Goal: Information Seeking & Learning: Check status

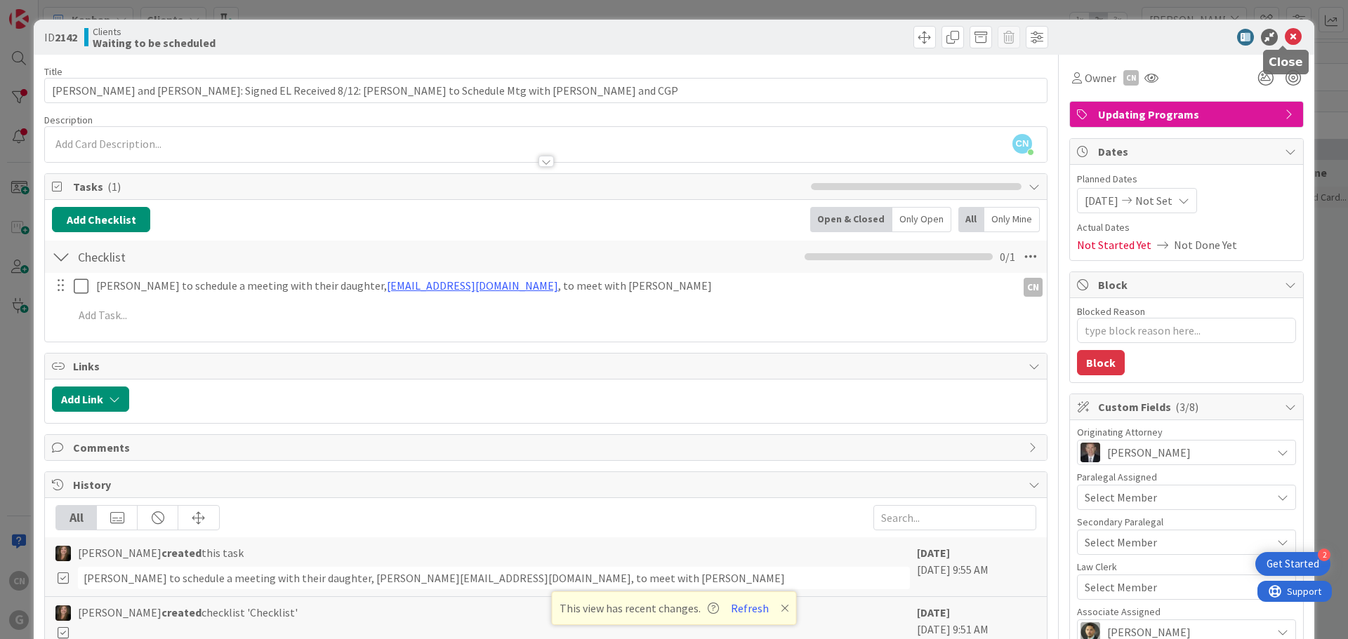
click at [1285, 36] on icon at bounding box center [1293, 37] width 17 height 17
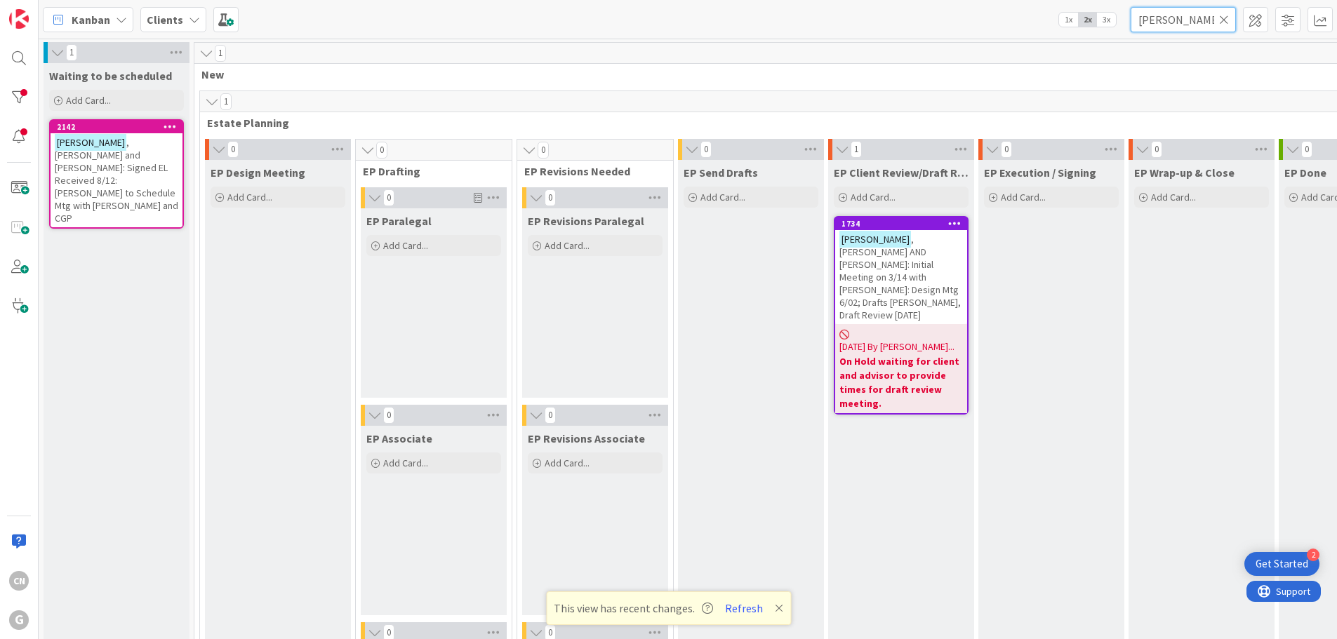
drag, startPoint x: 1187, startPoint y: 22, endPoint x: 1055, endPoint y: 36, distance: 132.7
click at [1055, 36] on div "Kanban Clients 1x 2x 3x collins" at bounding box center [688, 19] width 1299 height 39
type input "ritz"
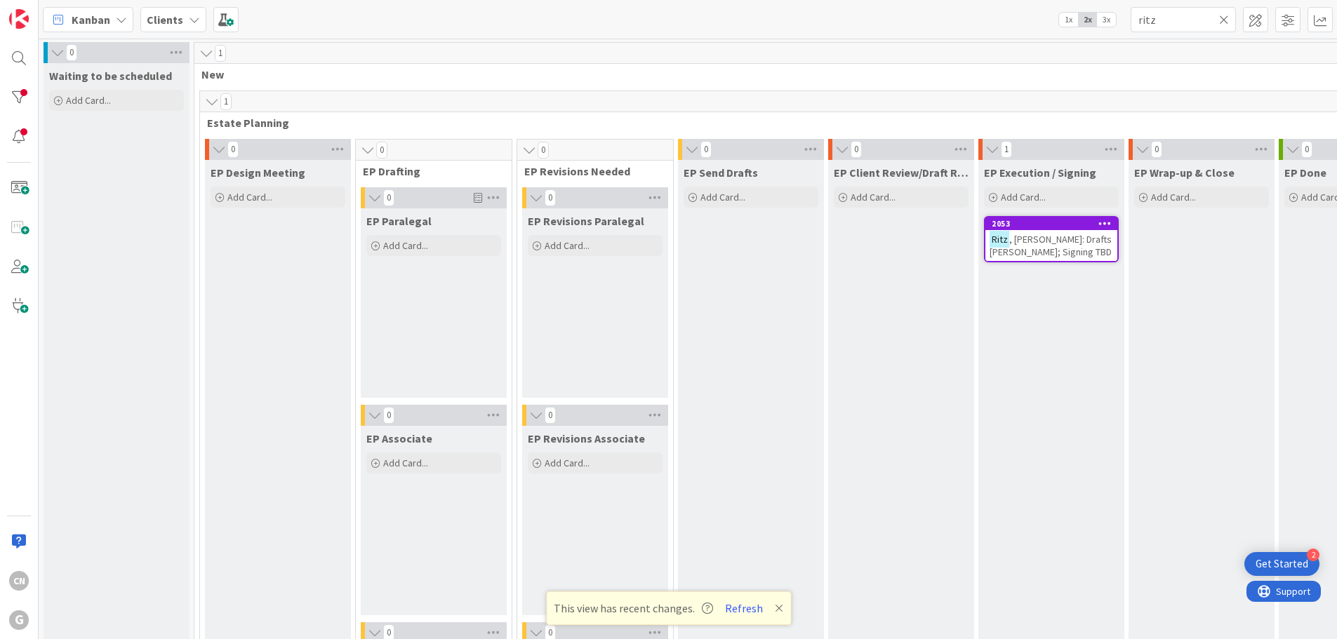
click at [1047, 248] on span ", Robert: Drafts Paul Chris Joel; Signing TBD" at bounding box center [1051, 245] width 122 height 25
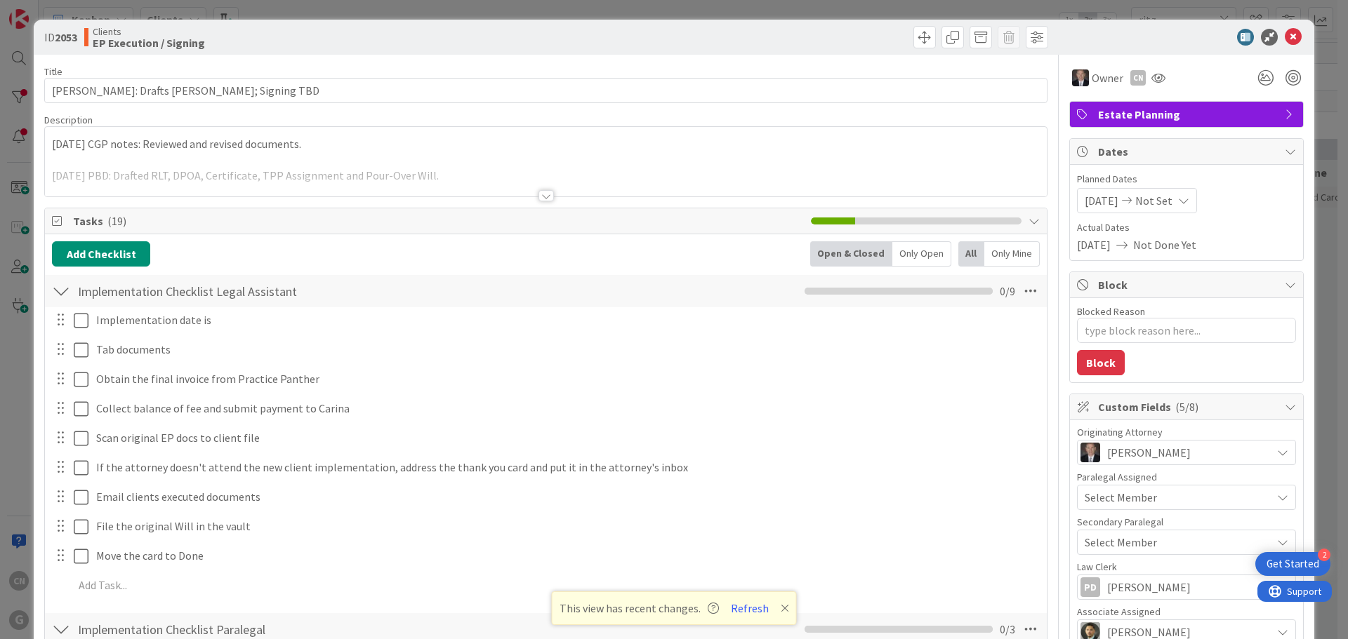
type textarea "x"
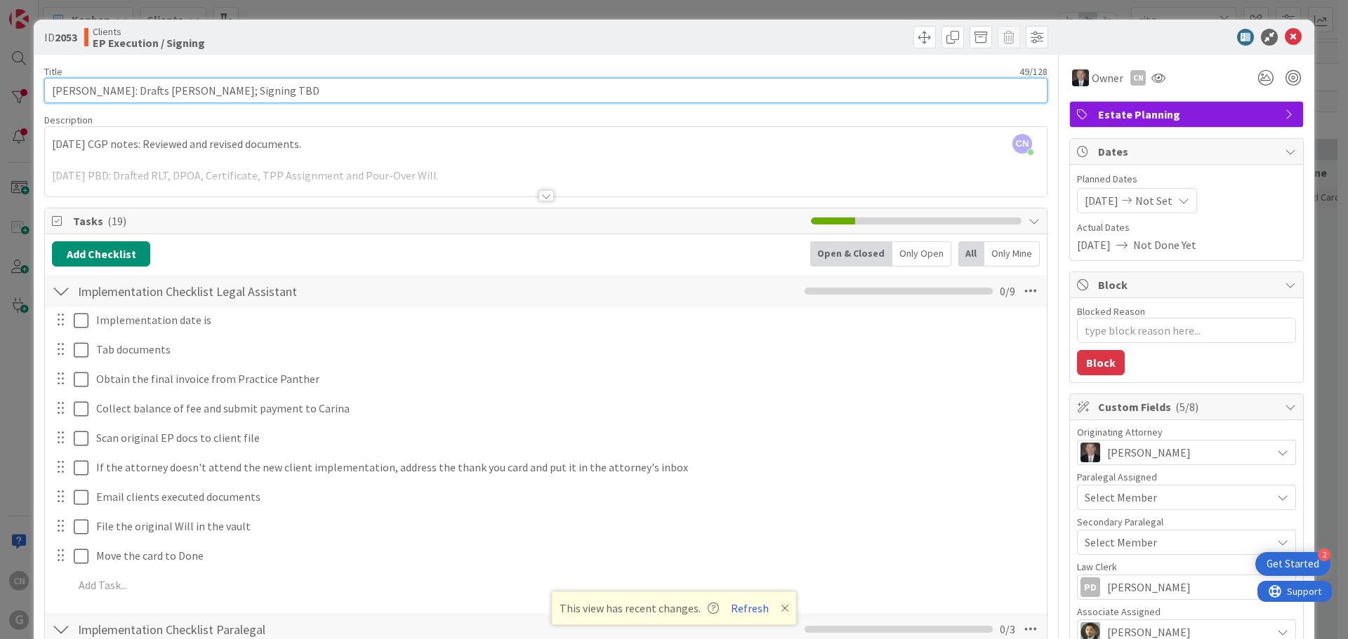
drag, startPoint x: 282, startPoint y: 89, endPoint x: 254, endPoint y: 89, distance: 28.1
click at [254, 89] on input "Ritz, Robert: Drafts Paul Chris Joel; Signing TBD" at bounding box center [545, 90] width 1003 height 25
type input "Ritz, Robert: Drafts Paul Chris Joel; Signing 8"
type textarea "x"
type input "Ritz, Robert: Drafts Paul Chris Joel; Signing 8/"
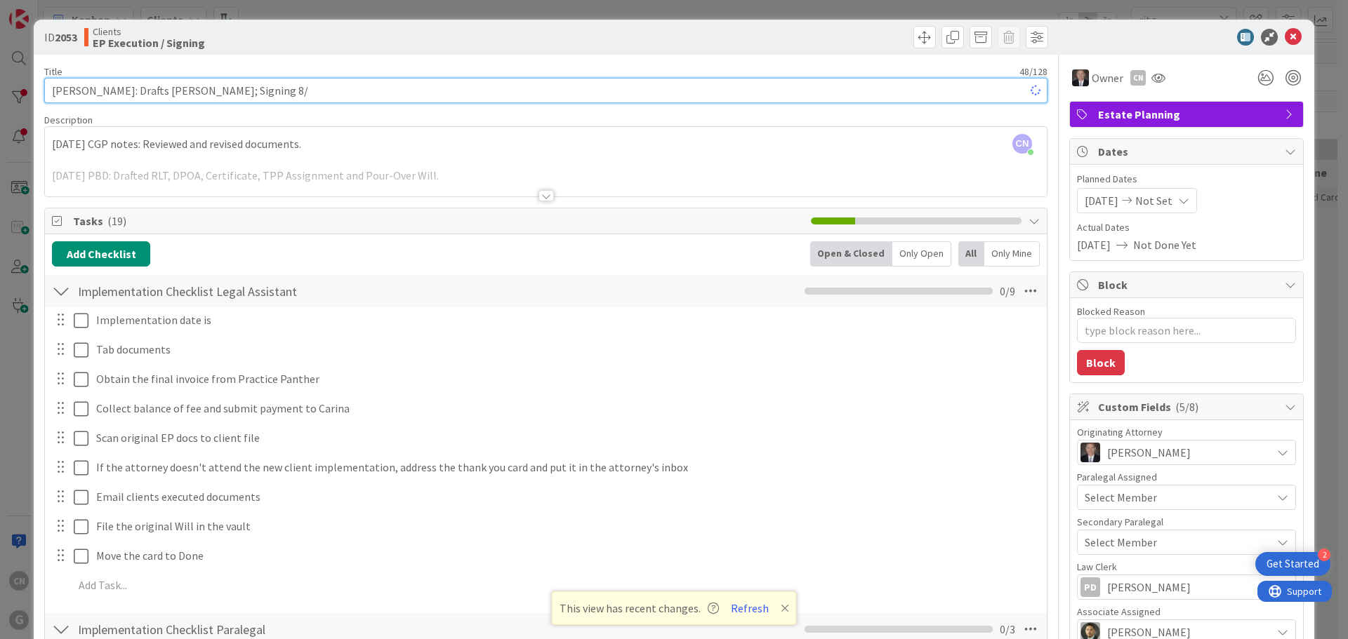
type textarea "x"
type input "Ritz, Robert: Drafts Paul Chris Joel; Signing 8/15"
type textarea "x"
type input "Ritz, Robert: Drafts Paul Chris Joel; Signing 8/15/"
type textarea "x"
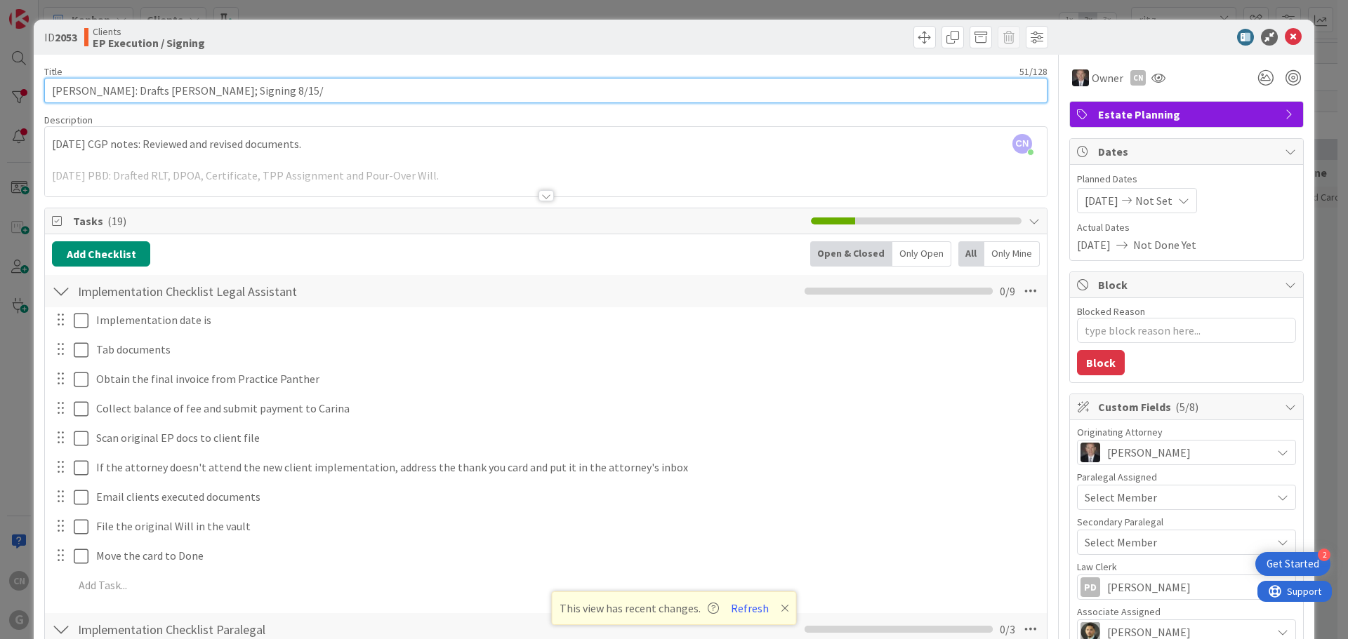
type input "Ritz, Robert: Drafts Paul Chris Joel; Signing 8/15/2"
type textarea "x"
type input "Ritz, Robert: Drafts Paul Chris Joel; Signing 8/15/"
type textarea "x"
type input "Ritz, Robert: Drafts Paul Chris Joel; Signing 8/15"
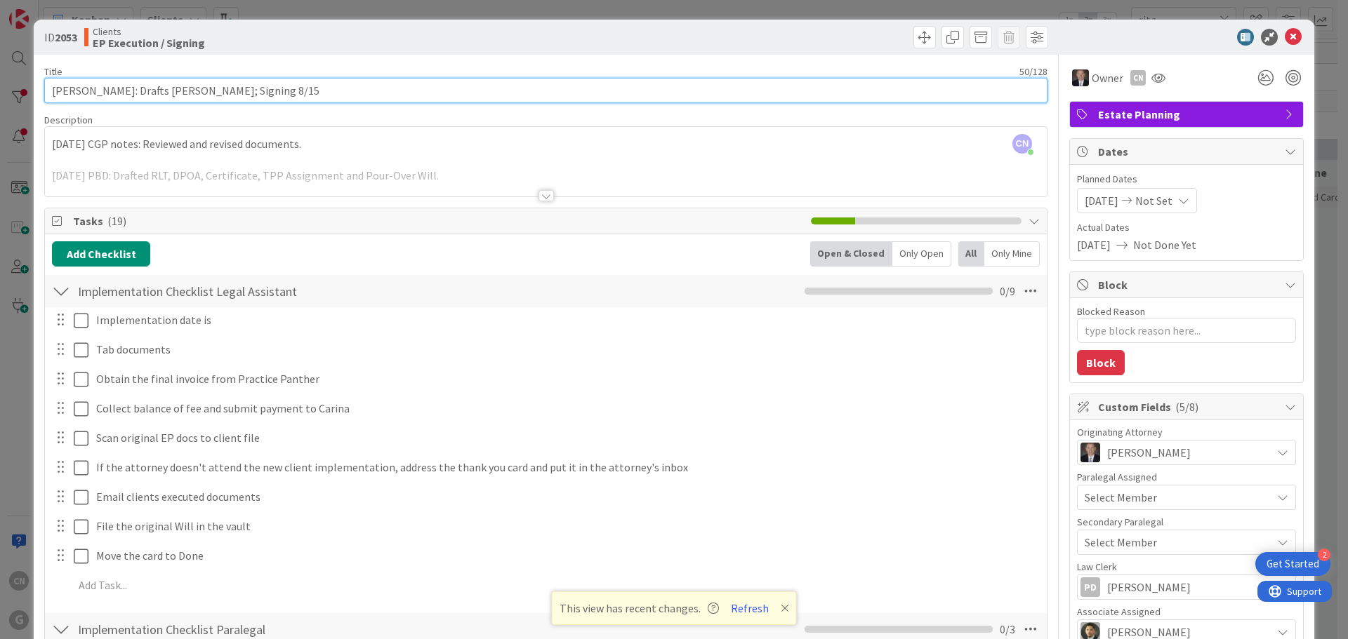
type textarea "x"
type input "Ritz, Robert: Drafts Paul Chris Joel; Signing 8/15"
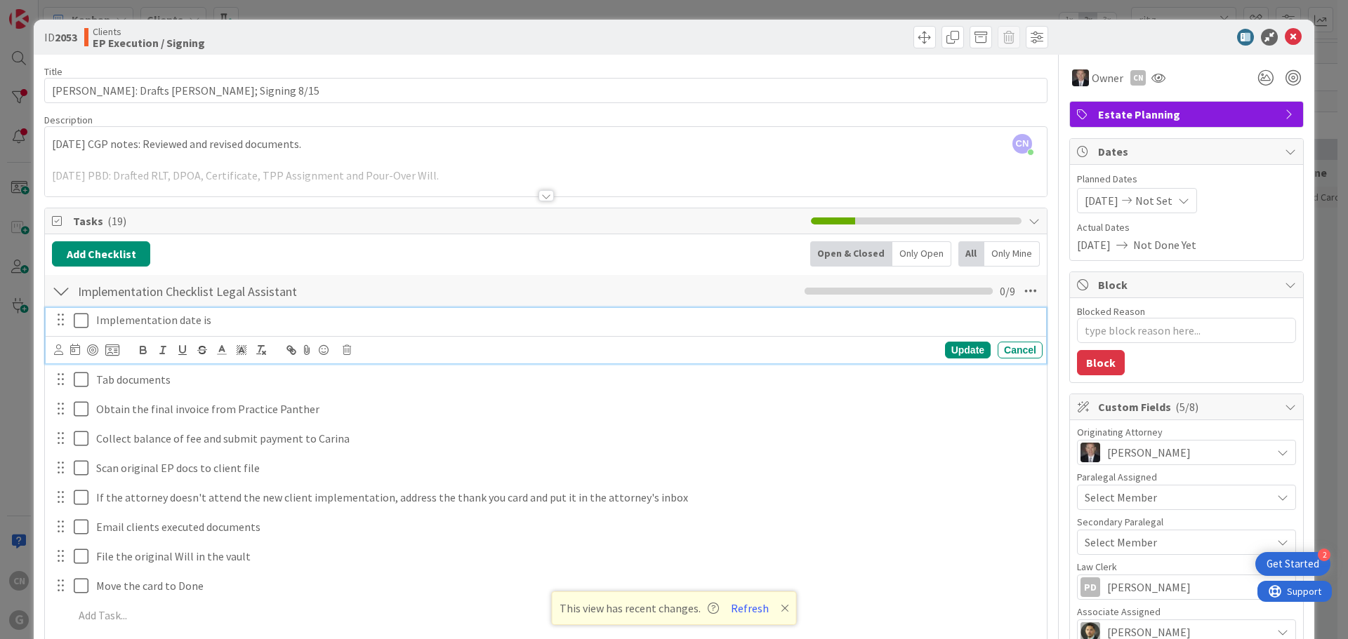
type textarea "x"
click at [263, 323] on p "Implementation date is" at bounding box center [566, 320] width 941 height 16
click at [78, 318] on icon at bounding box center [84, 320] width 21 height 17
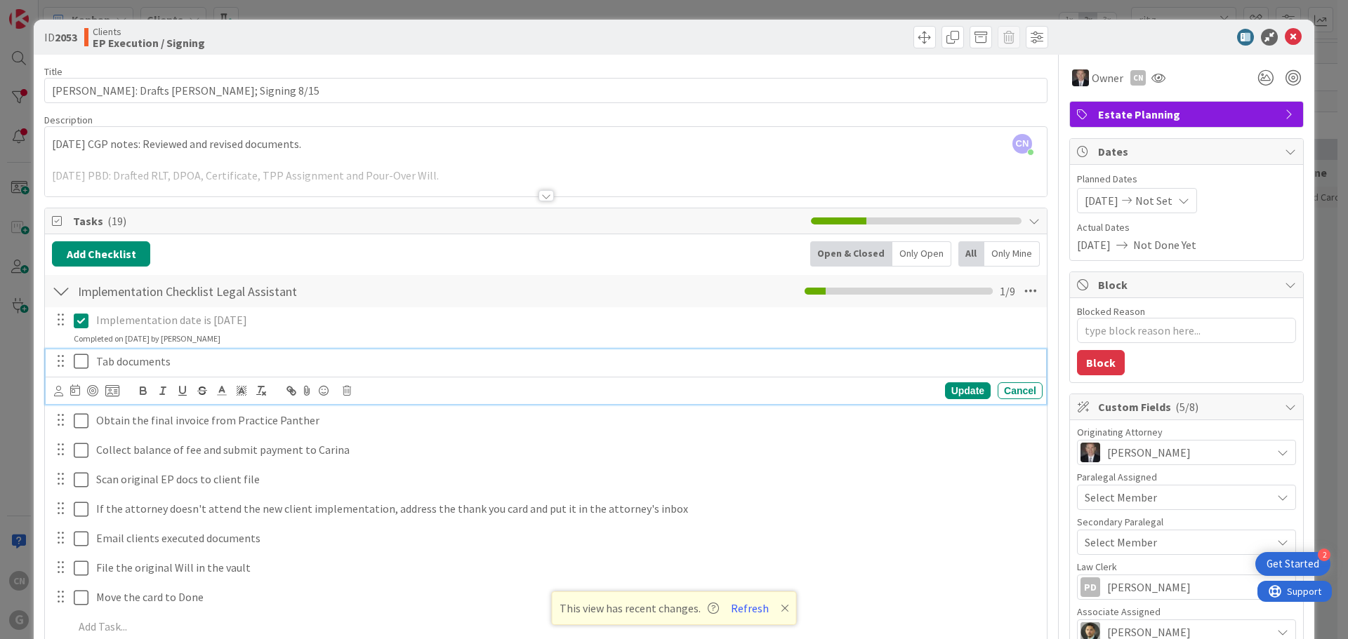
click at [81, 363] on icon at bounding box center [84, 361] width 21 height 17
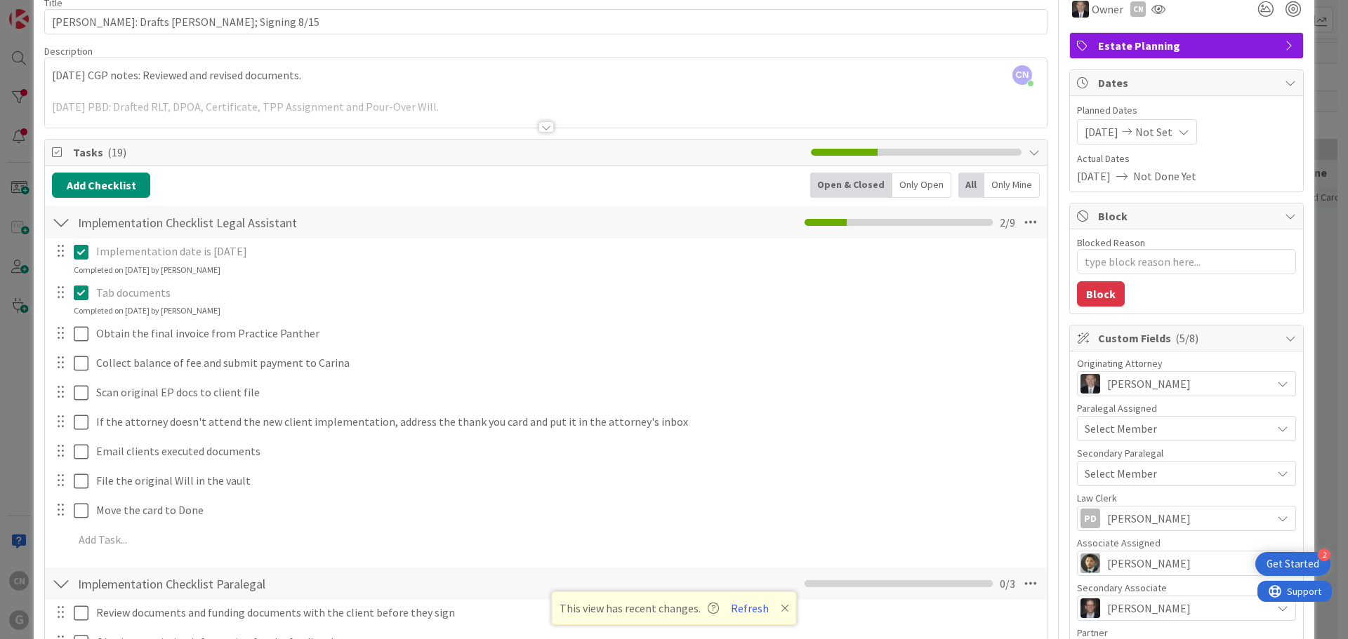
scroll to position [69, 0]
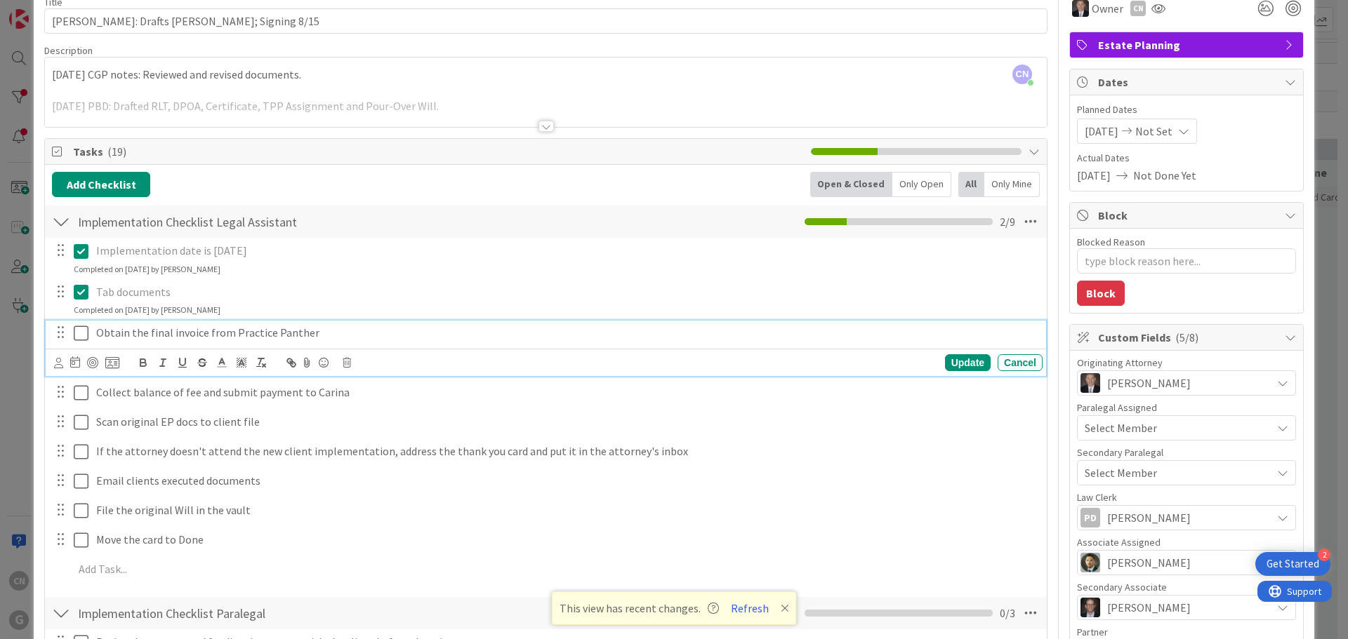
click at [77, 337] on icon at bounding box center [84, 333] width 21 height 17
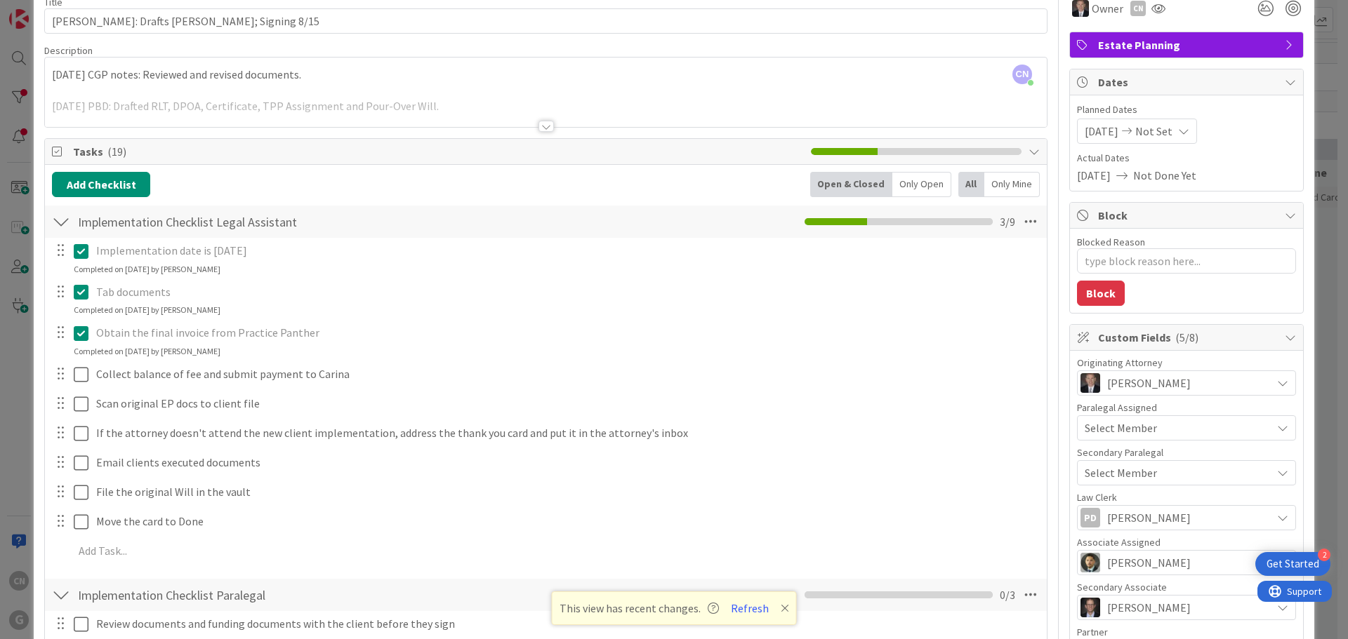
type textarea "x"
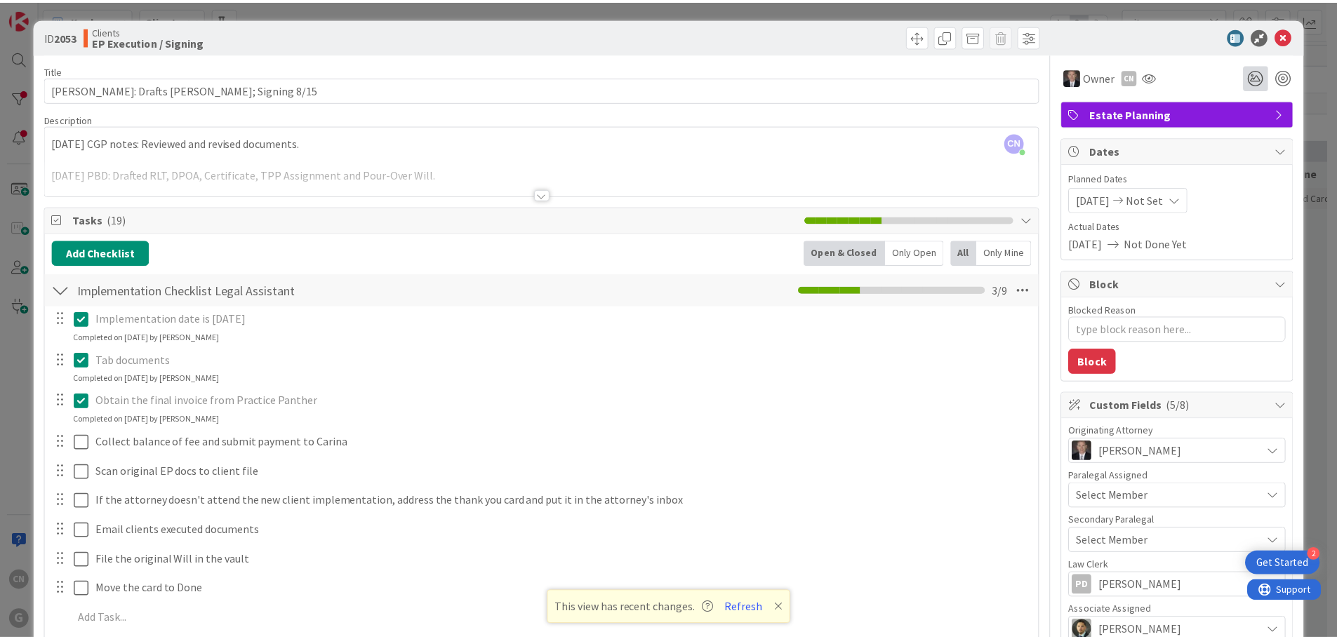
scroll to position [0, 0]
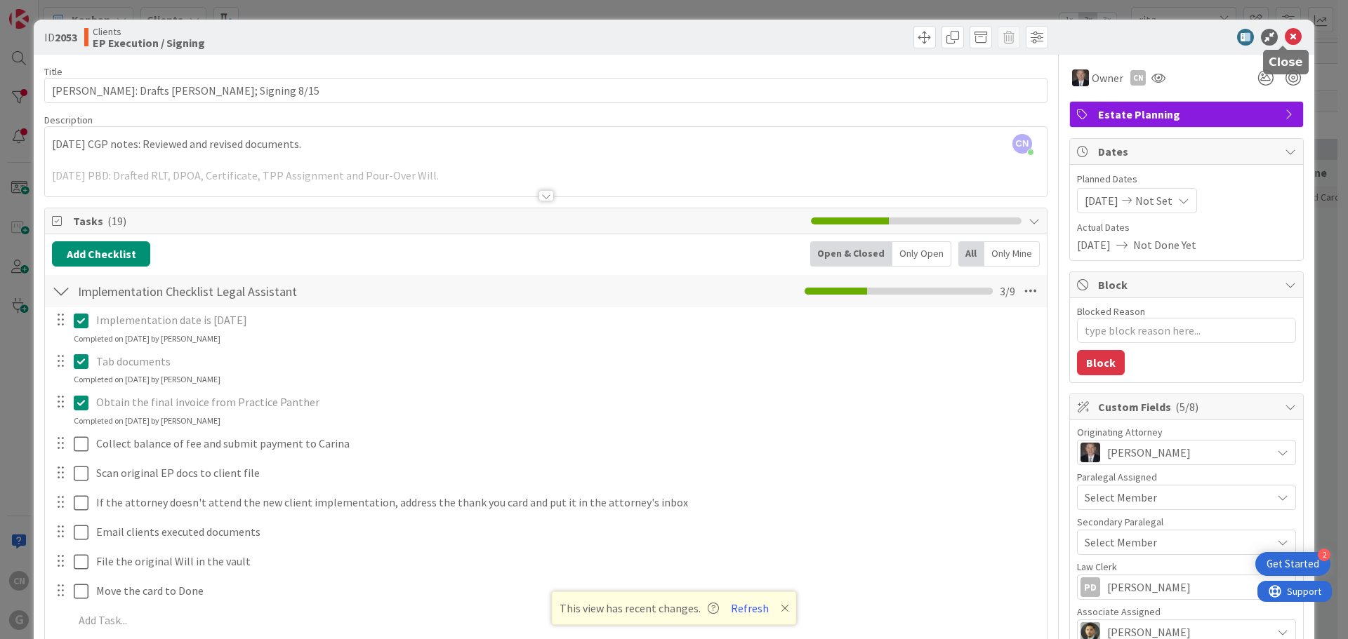
click at [1285, 32] on icon at bounding box center [1293, 37] width 17 height 17
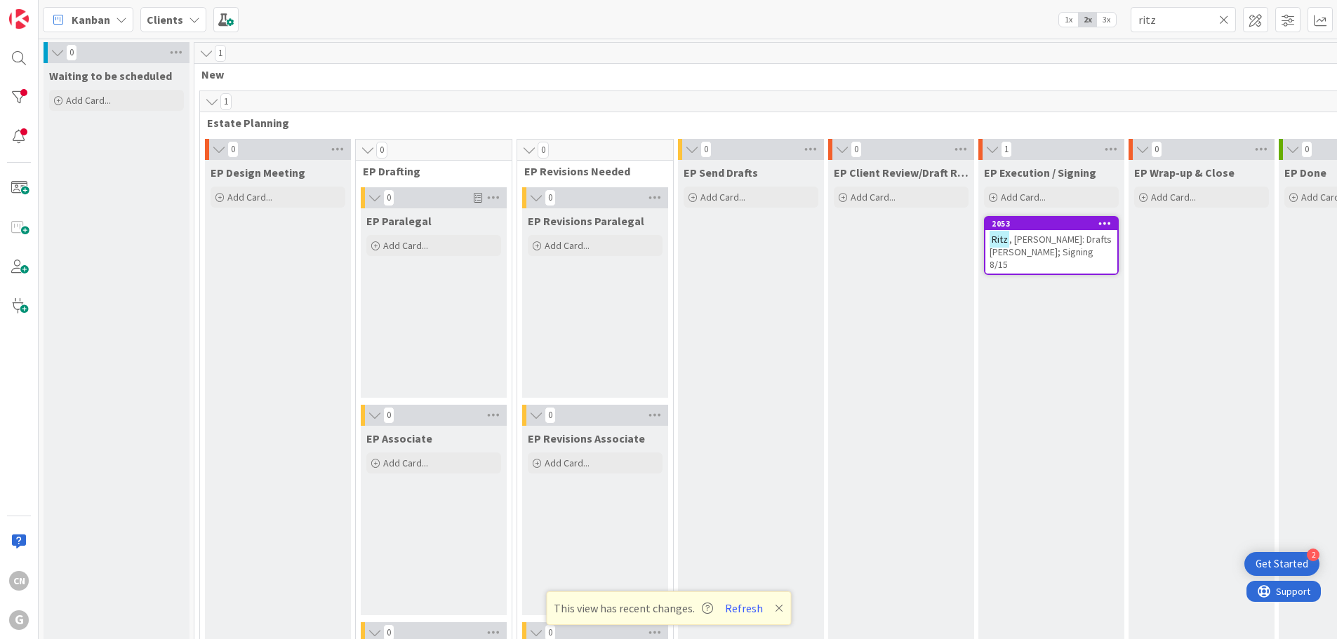
drag, startPoint x: 734, startPoint y: 609, endPoint x: 741, endPoint y: 626, distance: 19.2
click at [736, 602] on button "Refresh" at bounding box center [744, 608] width 48 height 18
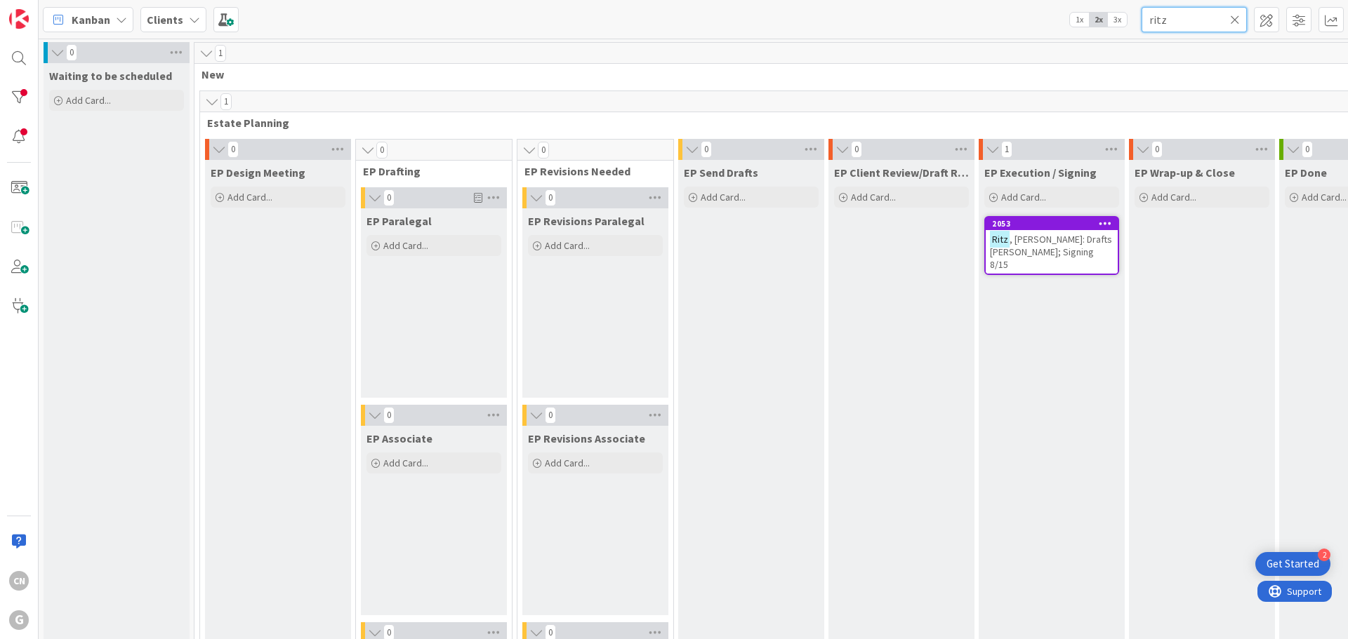
drag, startPoint x: 1183, startPoint y: 22, endPoint x: 1106, endPoint y: 29, distance: 77.5
click at [1107, 29] on div "Kanban Clients 1x 2x 3x ritz" at bounding box center [693, 19] width 1309 height 39
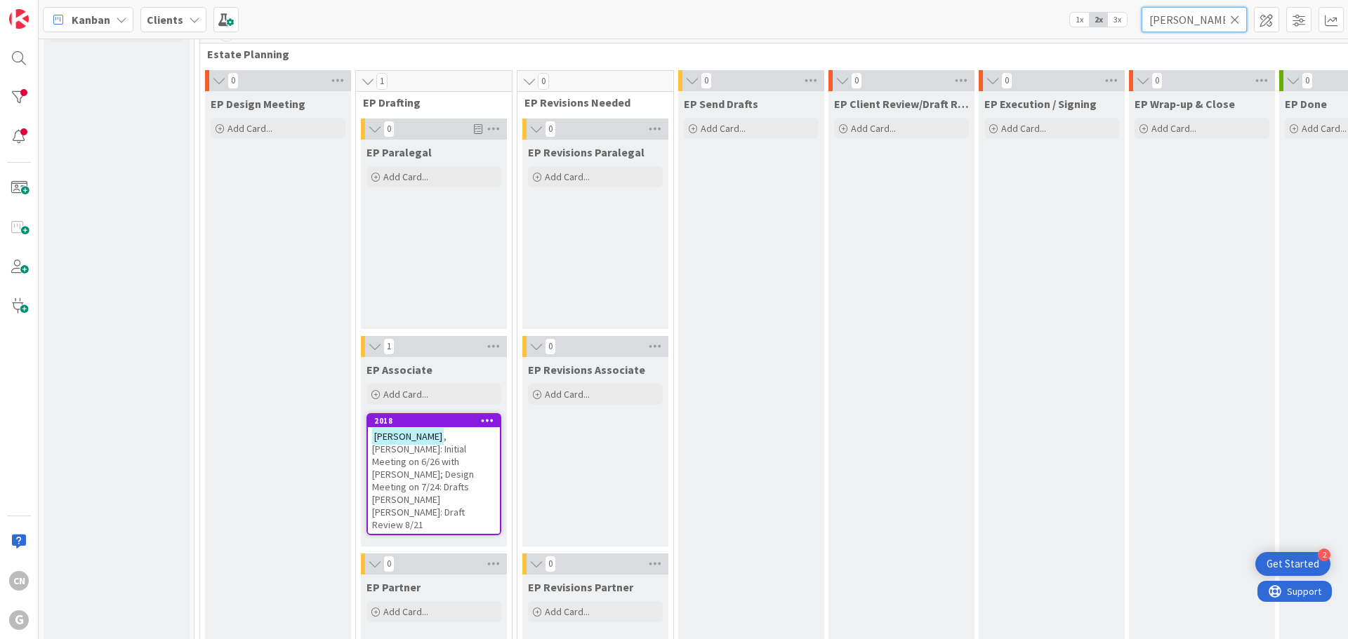
scroll to position [69, 0]
type input "[PERSON_NAME]"
click at [418, 460] on span ", [PERSON_NAME]: Initial Meeting on 6/26 with [PERSON_NAME]; Design Meeting on …" at bounding box center [423, 480] width 102 height 101
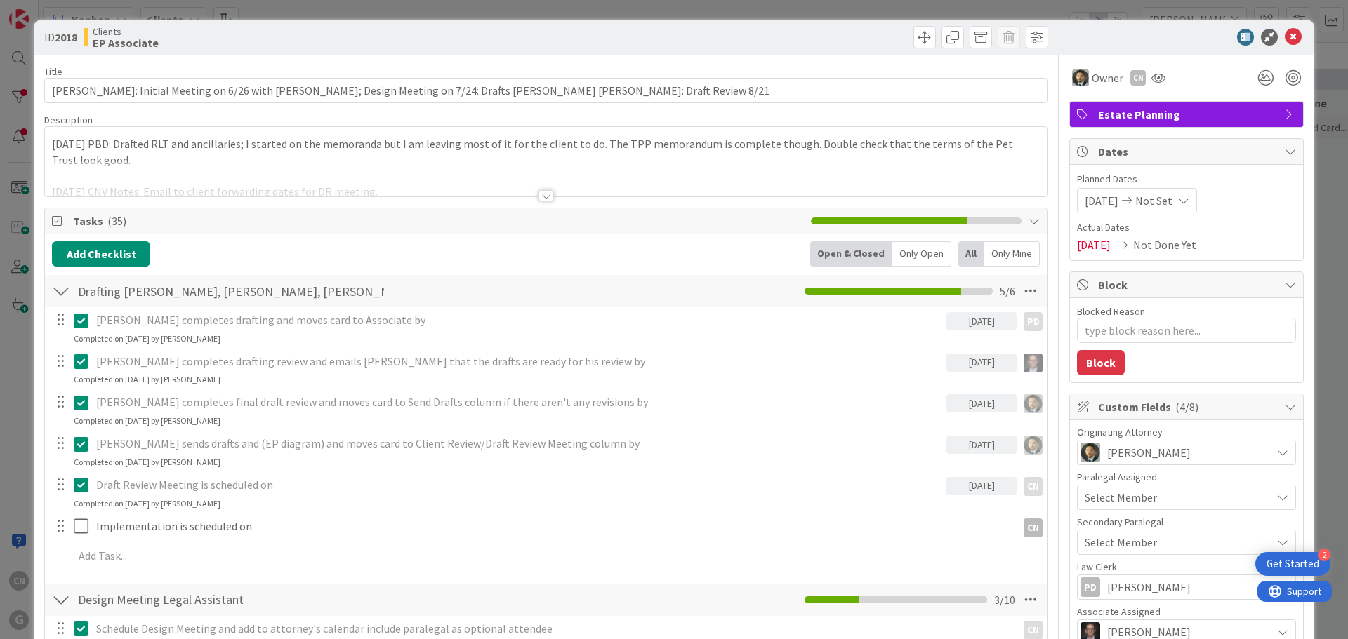
type textarea "x"
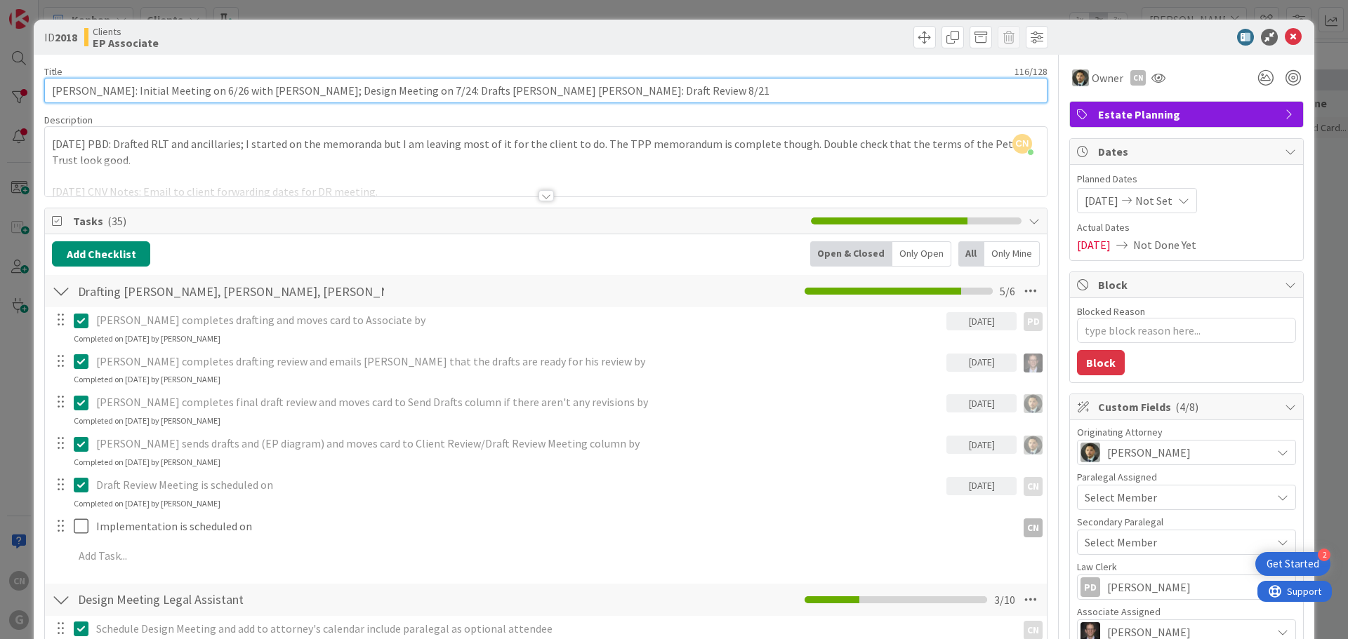
click at [609, 92] on input "[PERSON_NAME]: Initial Meeting on 6/26 with [PERSON_NAME]; Design Meeting on 7/…" at bounding box center [545, 90] width 1003 height 25
type input "[PERSON_NAME]: Initial Meeting on 6/26 with [PERSON_NAME]; Design Meeting on 7/…"
type textarea "x"
type input "[PERSON_NAME]: Initial Meeting on 6/26 with [PERSON_NAME]; Design Meeting on 7/…"
type textarea "x"
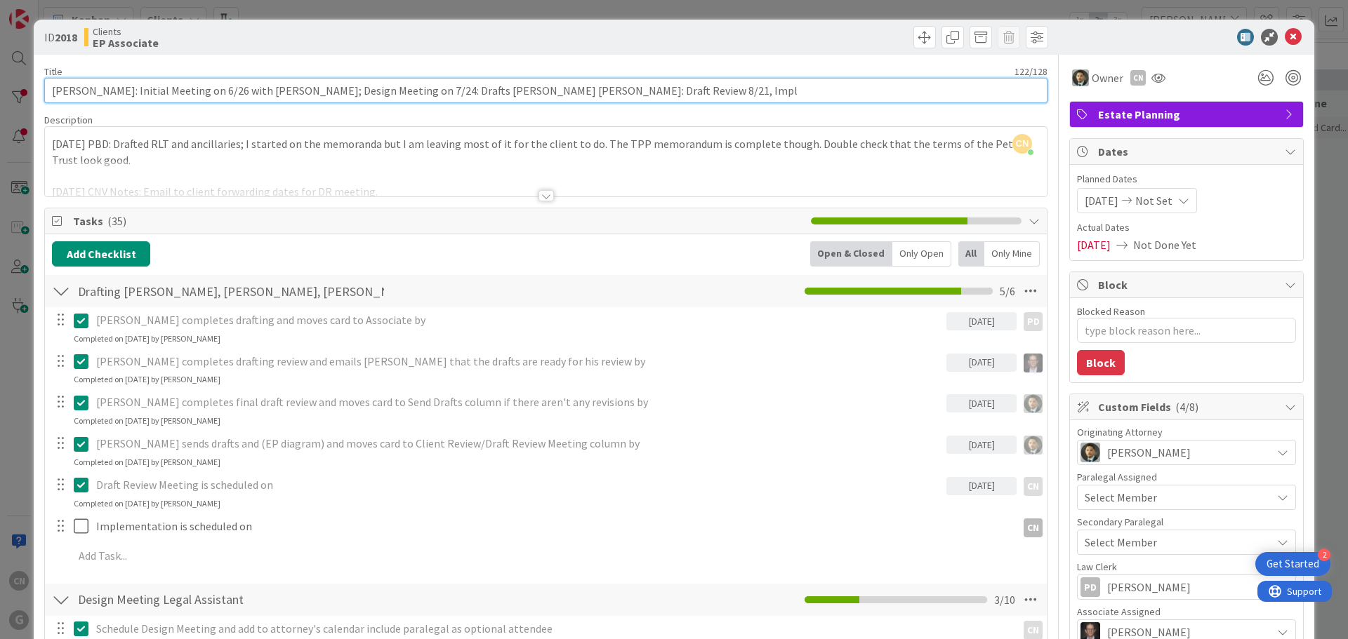
type input "[PERSON_NAME]: Initial Meeting on 6/26 with [PERSON_NAME]; Design Meeting on 7/…"
type textarea "x"
type input "[PERSON_NAME]: Initial Meeting on 6/26 with [PERSON_NAME]; Design Meeting on 7/…"
type textarea "x"
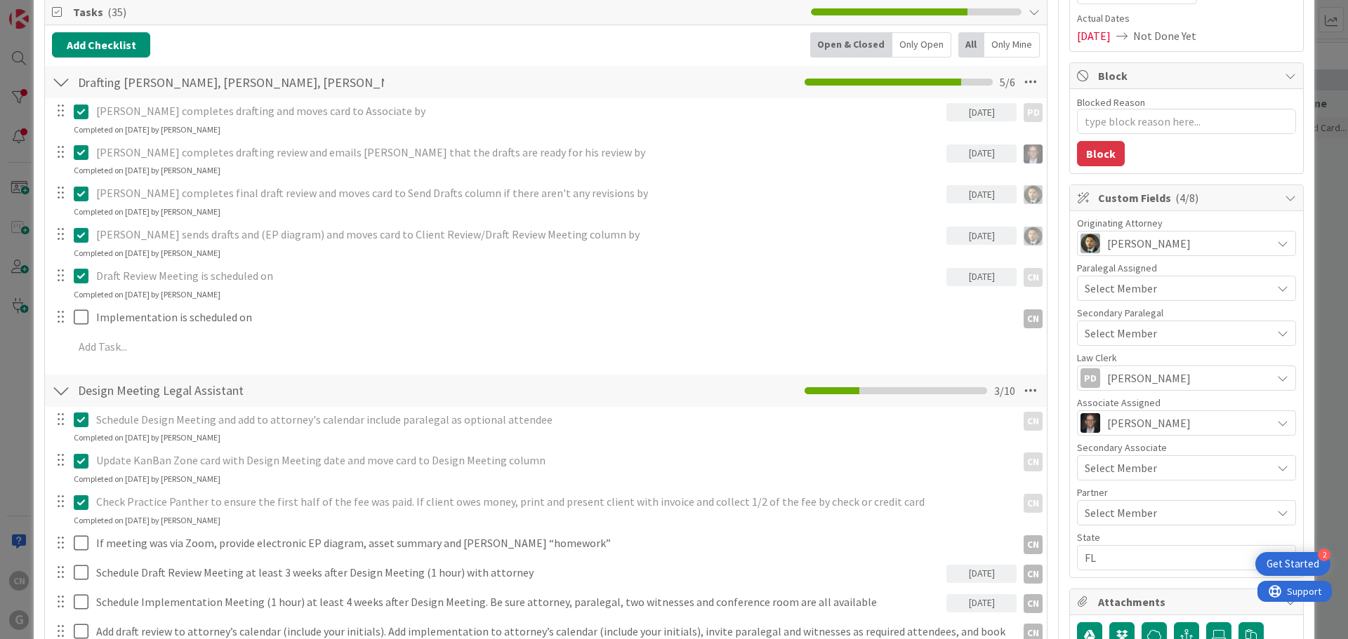
type input "[PERSON_NAME]: Initial Meeting on 6/26 with [PERSON_NAME]; Design Meeting on 7/…"
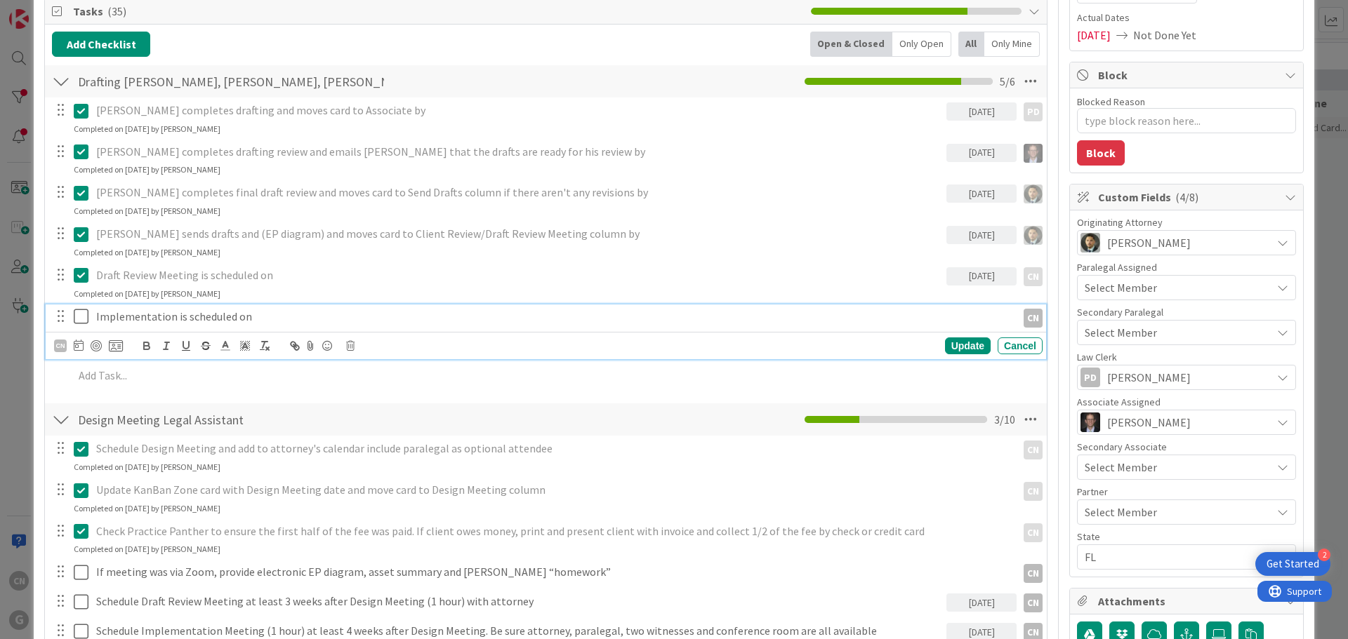
type textarea "x"
click at [271, 313] on p "Implementation is scheduled on" at bounding box center [553, 317] width 915 height 16
click at [77, 319] on icon at bounding box center [84, 315] width 21 height 17
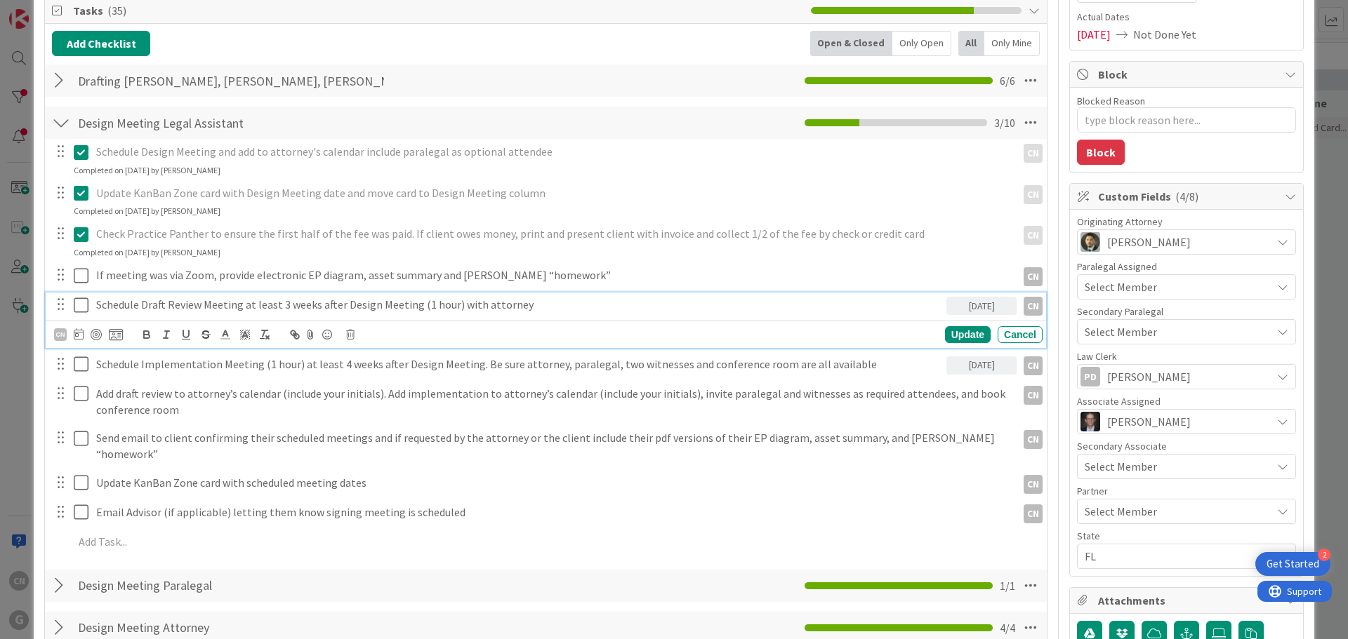
click at [78, 308] on icon at bounding box center [84, 305] width 21 height 17
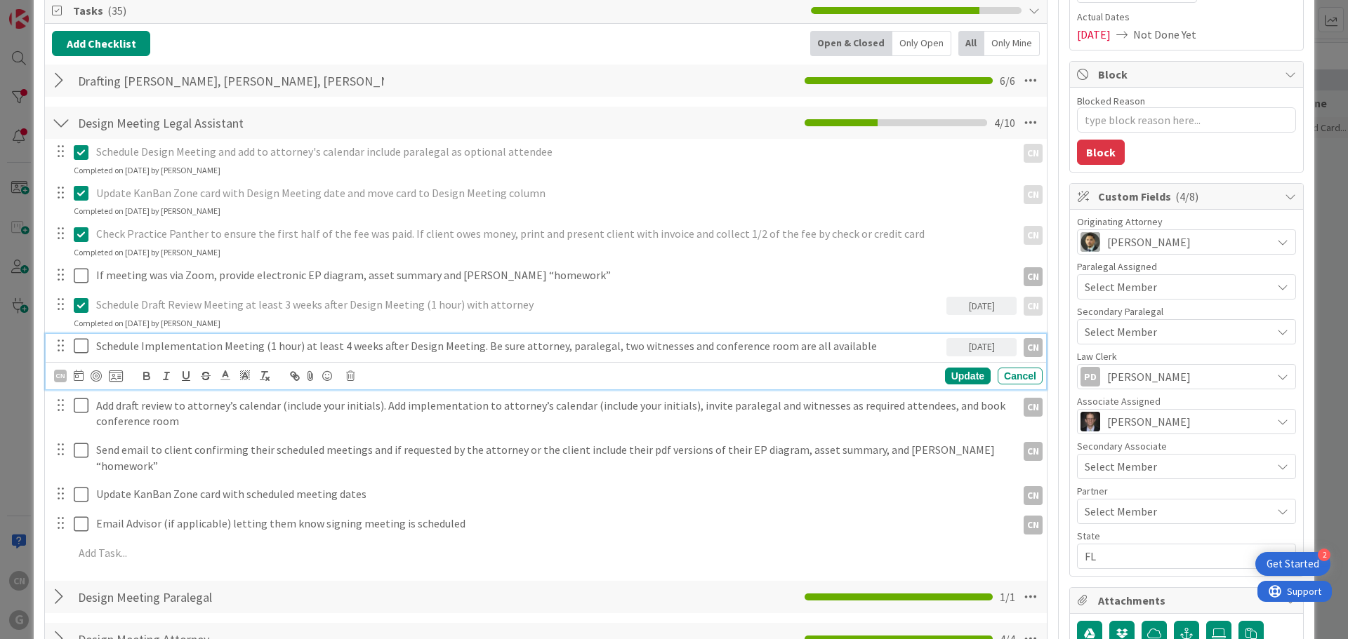
click at [81, 344] on icon at bounding box center [84, 346] width 21 height 17
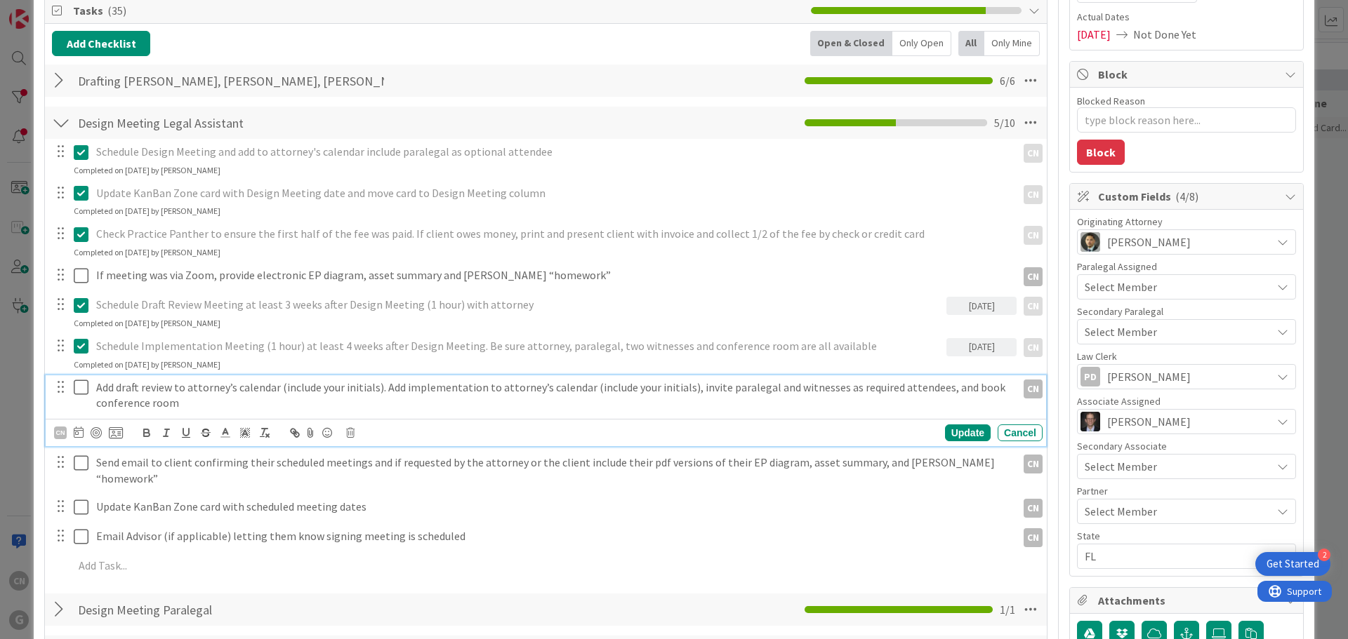
click at [80, 395] on icon at bounding box center [84, 387] width 21 height 17
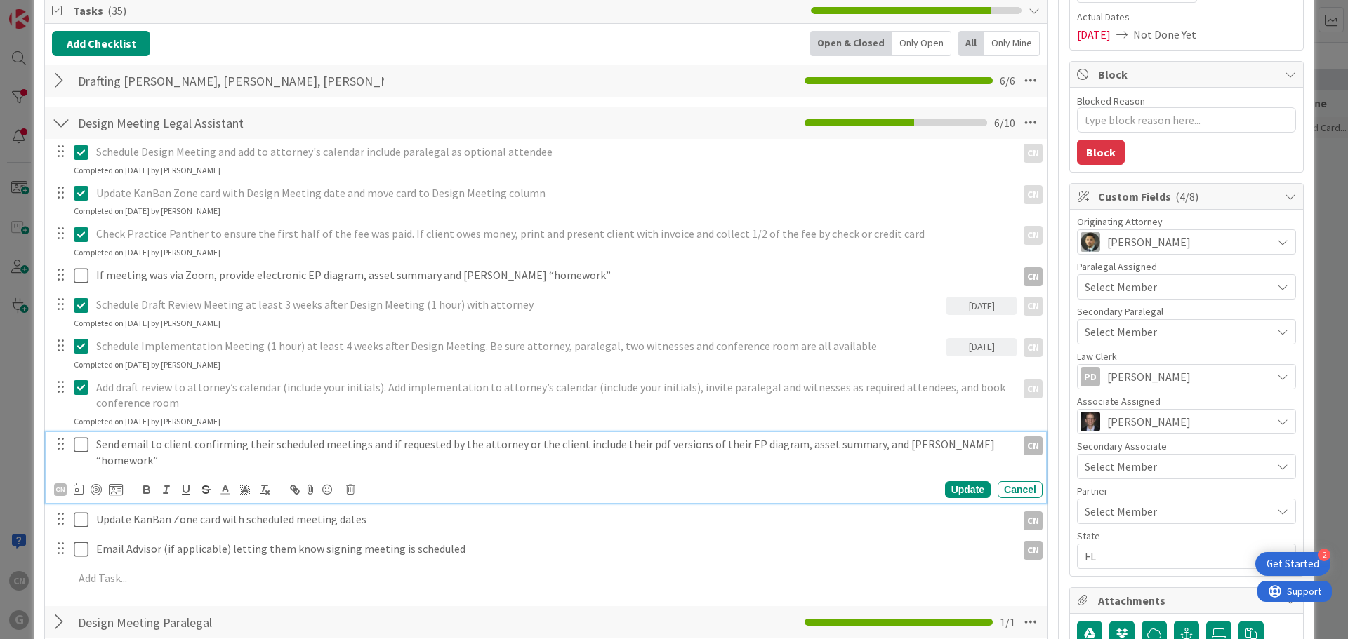
click at [77, 446] on icon at bounding box center [84, 445] width 21 height 17
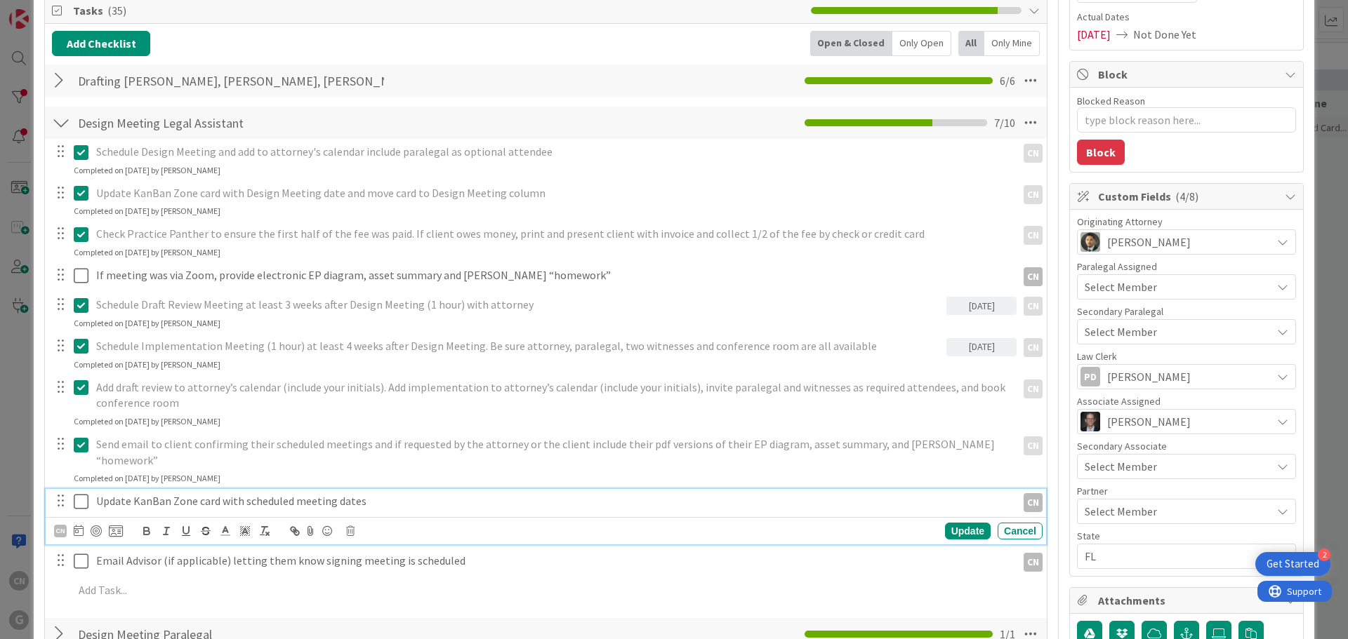
click at [79, 493] on icon at bounding box center [84, 501] width 21 height 17
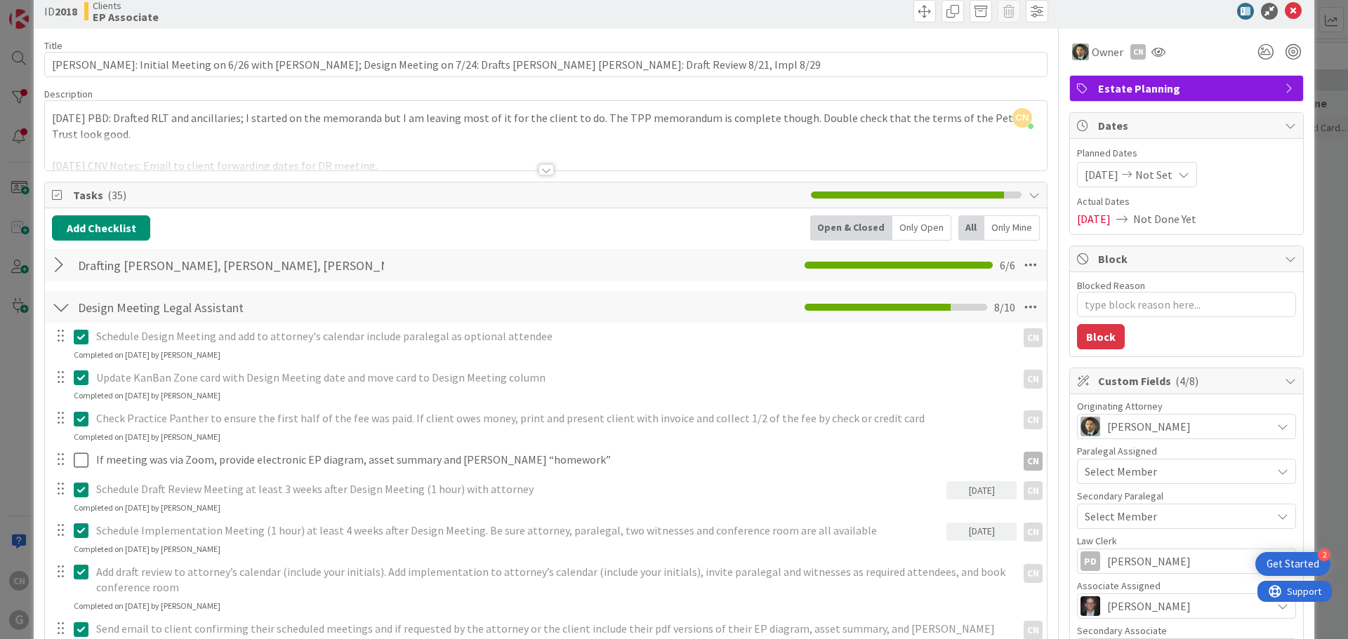
scroll to position [0, 0]
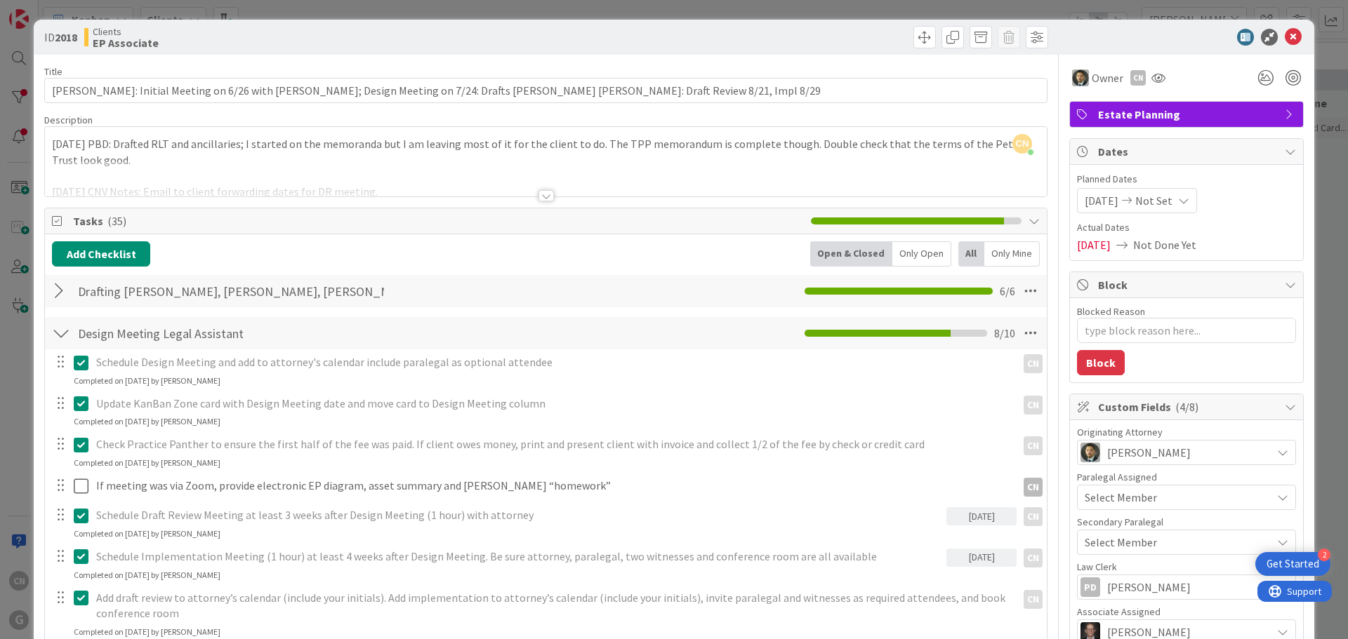
click at [540, 198] on div at bounding box center [545, 195] width 15 height 11
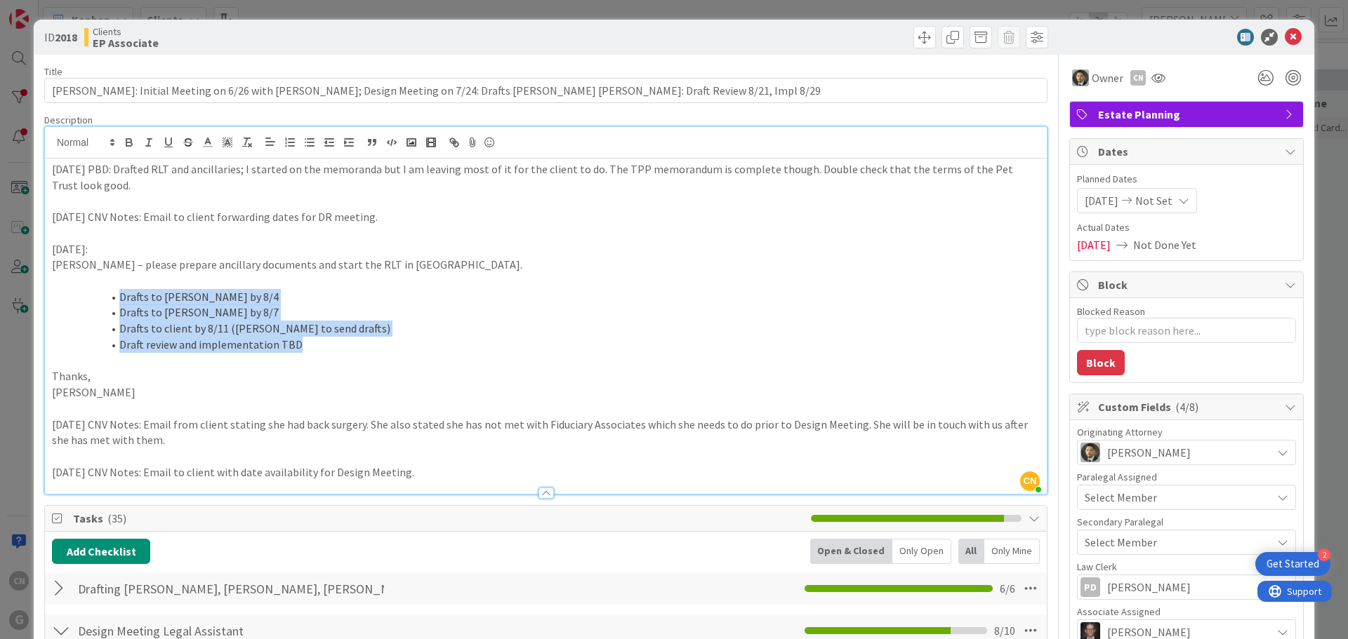
drag, startPoint x: 120, startPoint y: 296, endPoint x: 328, endPoint y: 343, distance: 213.2
click at [328, 343] on ol "Drafts to [PERSON_NAME] by 8/4 Drafts to [PERSON_NAME] by 8/7 Drafts to client …" at bounding box center [546, 321] width 988 height 64
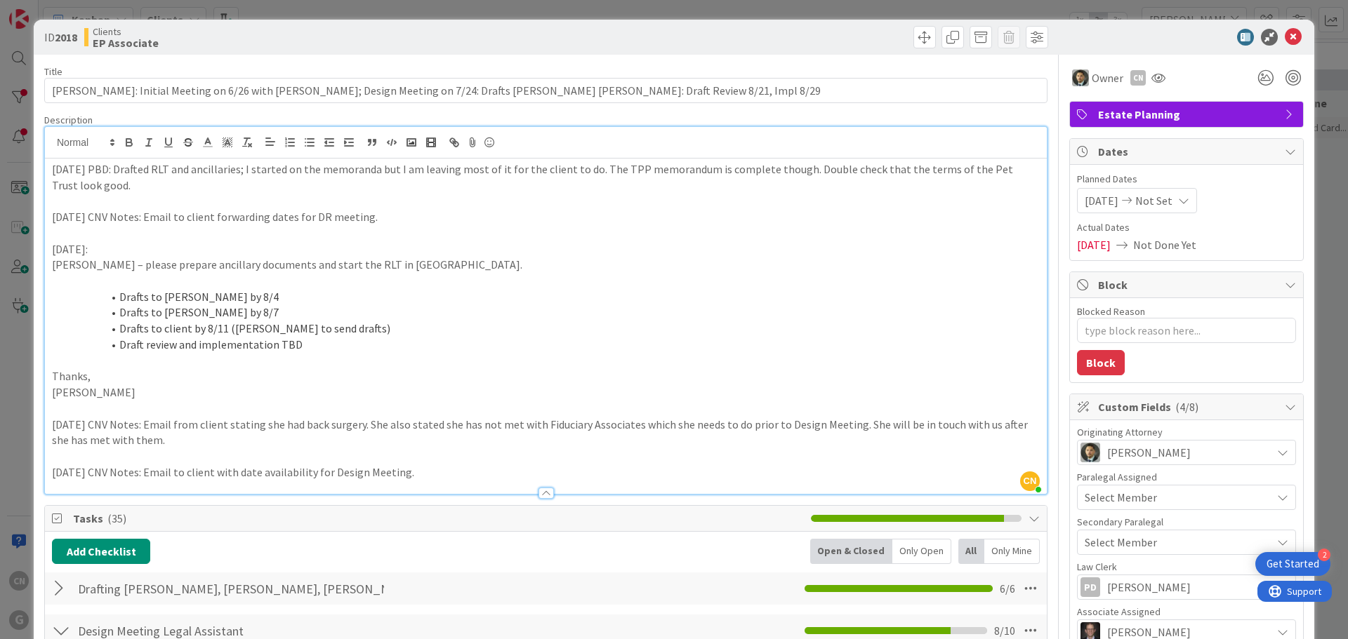
click at [48, 170] on div "[DATE] PBD: Drafted RLT and ancillaries; I started on the memoranda but I am le…" at bounding box center [546, 327] width 1002 height 336
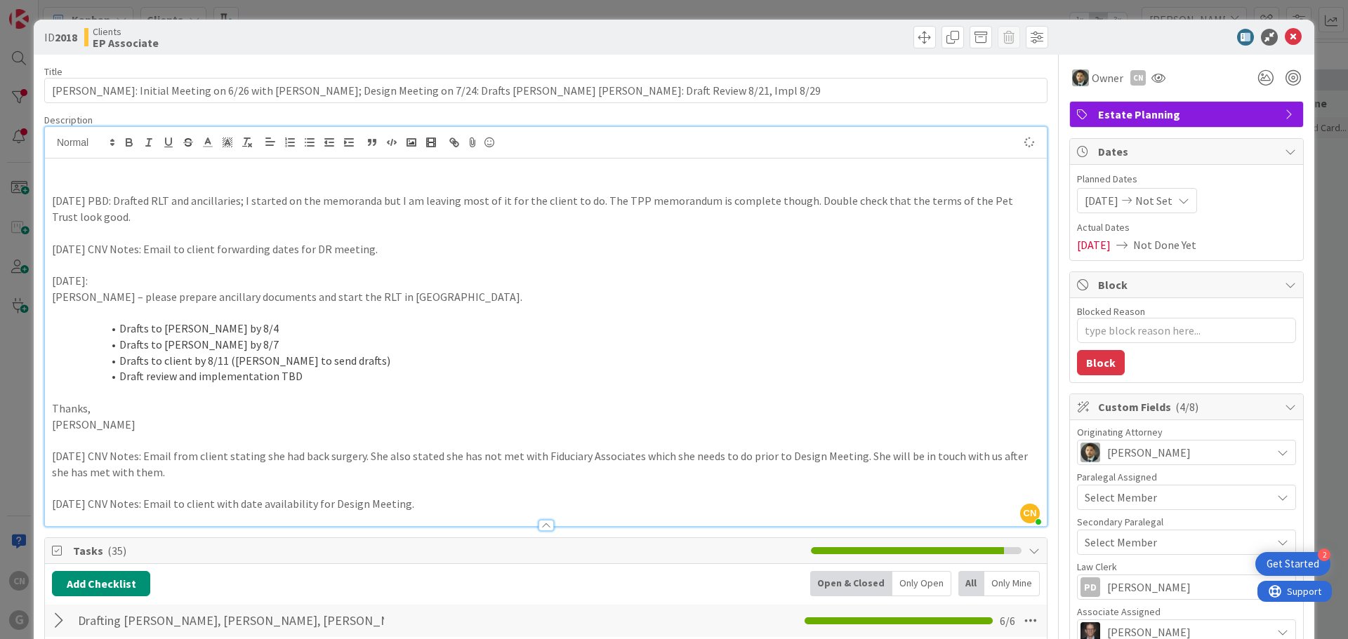
type textarea "x"
click at [53, 183] on p at bounding box center [546, 186] width 988 height 16
click at [1285, 38] on icon at bounding box center [1293, 37] width 17 height 17
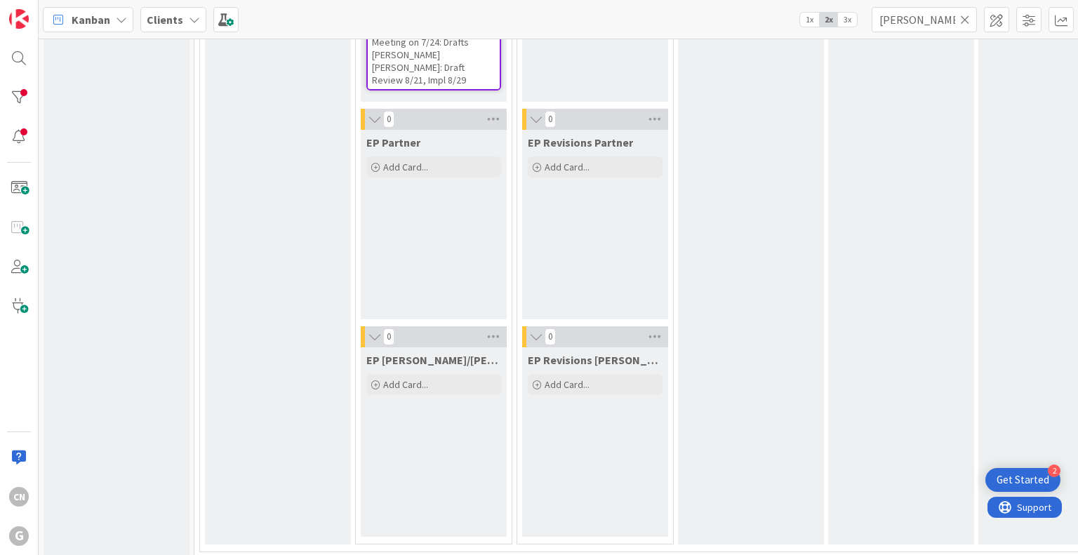
scroll to position [514, 0]
drag, startPoint x: 934, startPoint y: 25, endPoint x: 840, endPoint y: 29, distance: 94.9
click at [840, 29] on div "Kanban Clients 1x 2x 3x [PERSON_NAME]" at bounding box center [559, 19] width 1040 height 39
type input "birger"
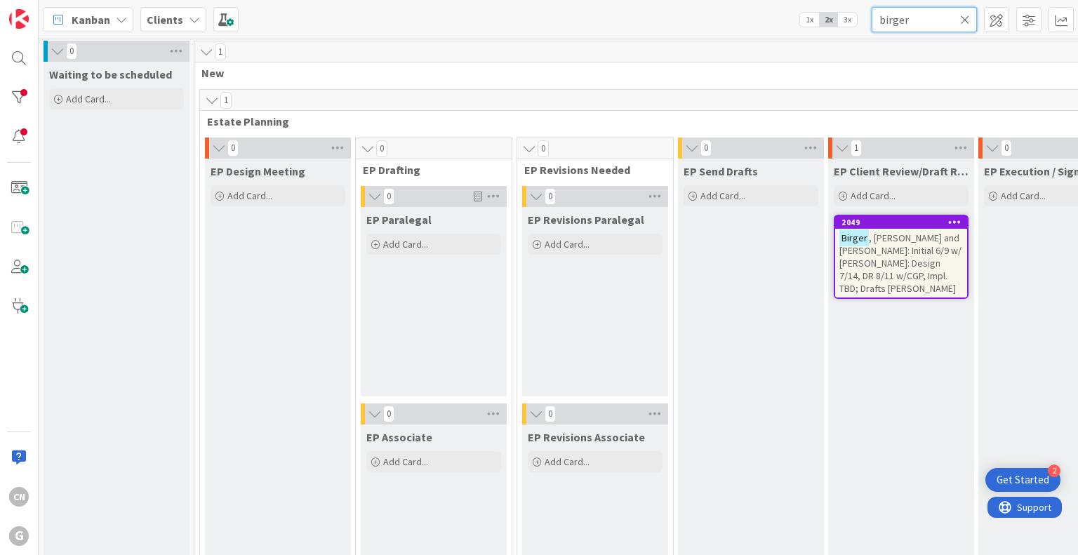
scroll to position [0, 0]
click at [908, 249] on span ", [PERSON_NAME] and [PERSON_NAME]: Initial 6/9 w/ [PERSON_NAME]: Design 7/14, D…" at bounding box center [901, 264] width 122 height 63
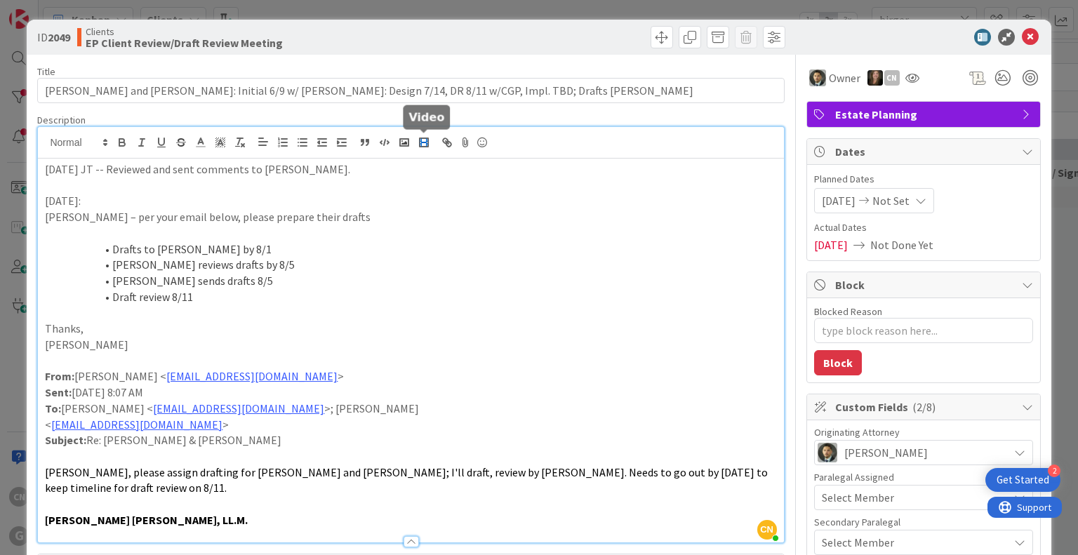
click at [432, 145] on div "CN [PERSON_NAME] joined 3 m ago [DATE] JT -- Reviewed and sent comments to [PER…" at bounding box center [410, 335] width 745 height 416
click at [43, 171] on div "[DATE] JT -- Reviewed and sent comments to [PERSON_NAME]. [DATE]: [PERSON_NAME]…" at bounding box center [410, 351] width 745 height 384
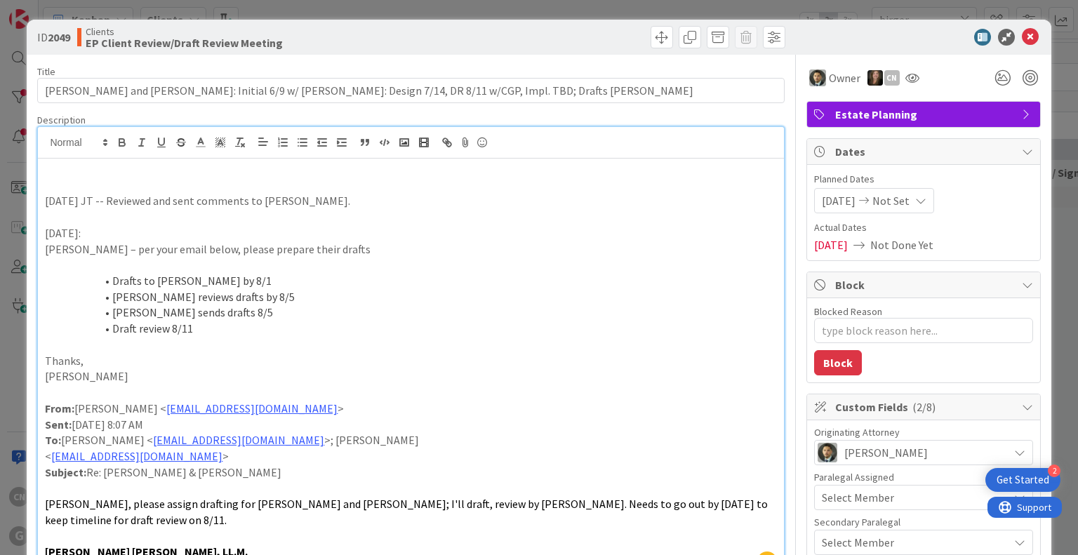
click at [178, 183] on p at bounding box center [410, 186] width 731 height 16
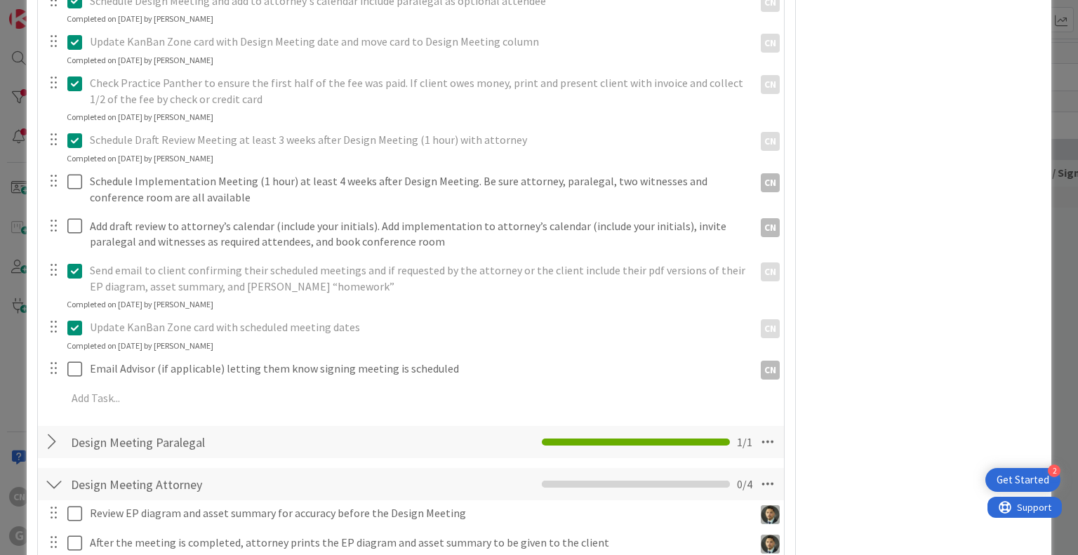
scroll to position [981, 0]
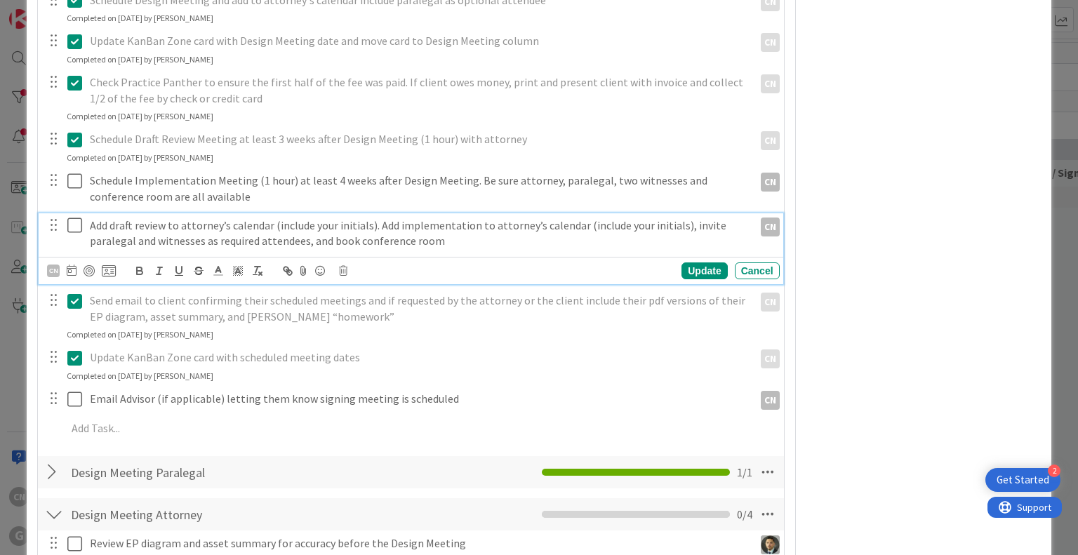
click at [74, 226] on icon at bounding box center [77, 225] width 21 height 17
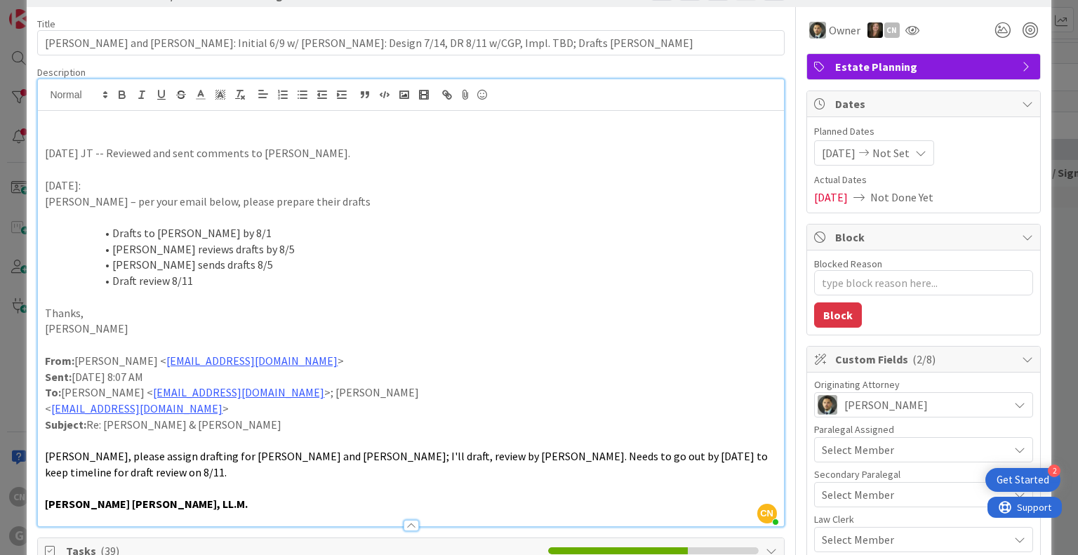
scroll to position [0, 0]
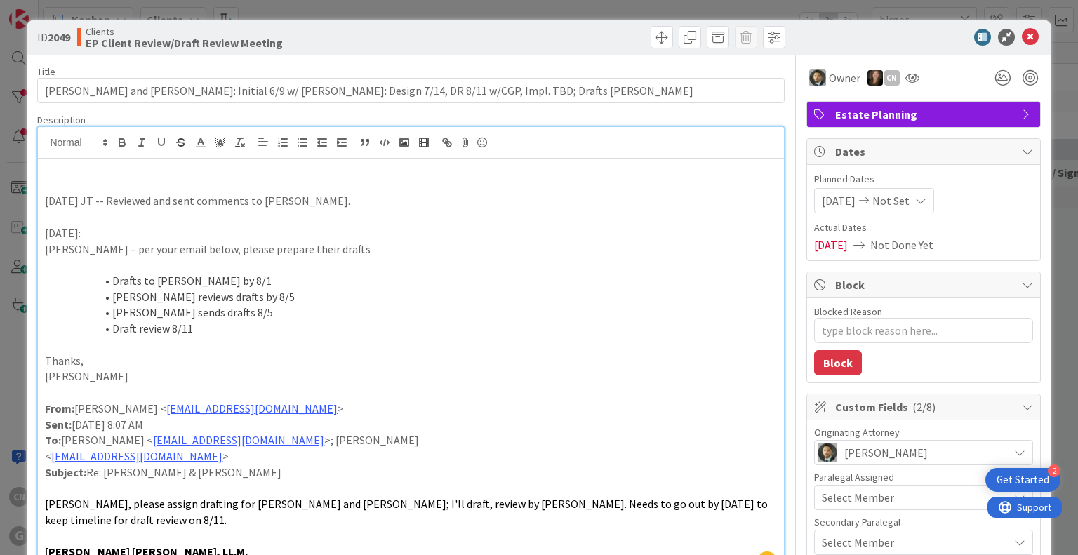
drag, startPoint x: 63, startPoint y: 182, endPoint x: 62, endPoint y: 192, distance: 10.6
click at [62, 186] on p at bounding box center [410, 186] width 731 height 16
type textarea "x"
